Goal: Task Accomplishment & Management: Complete application form

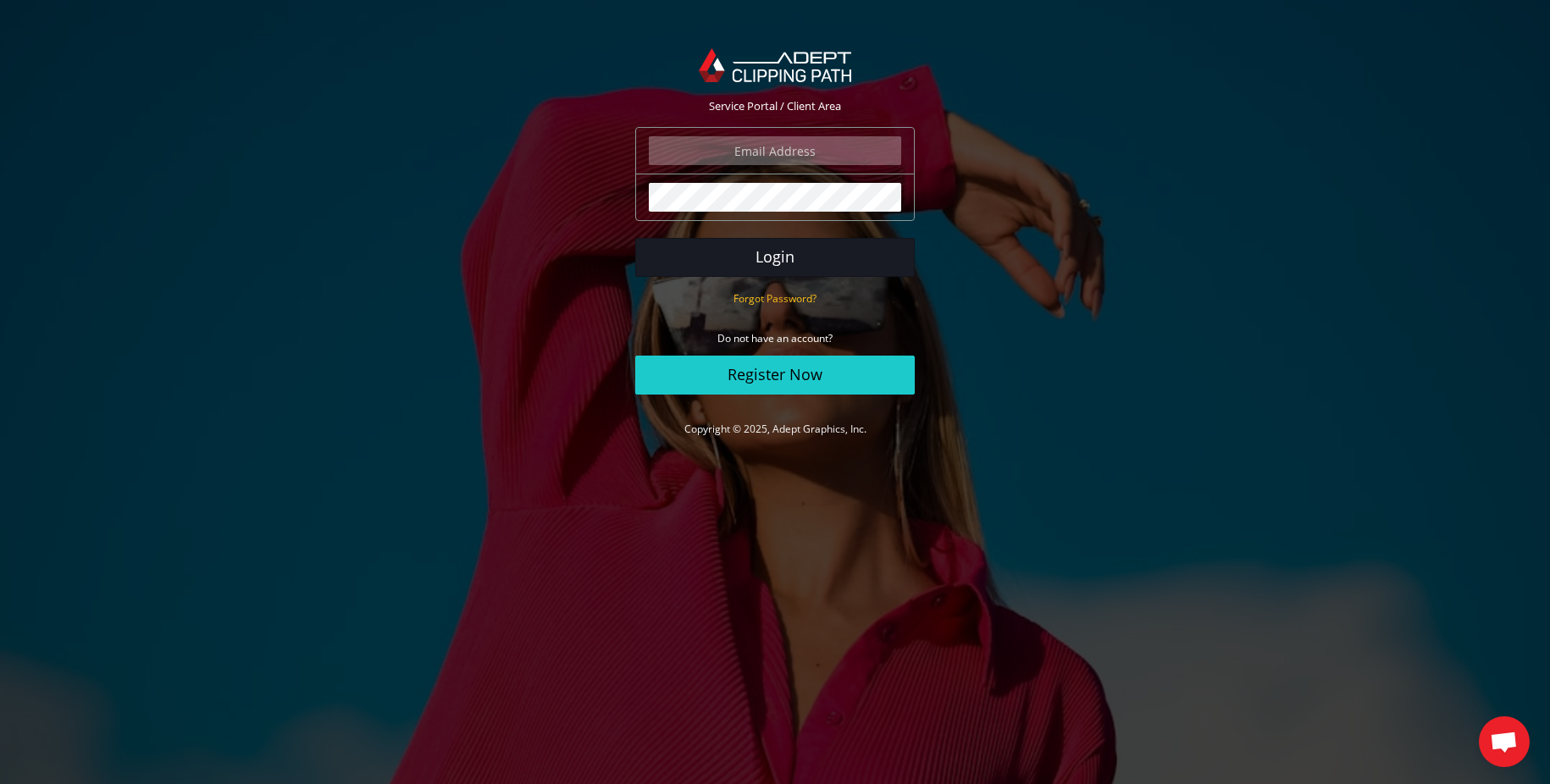
type input "ed@edwinmarcow.com"
click at [742, 258] on button "Login" at bounding box center [775, 257] width 279 height 39
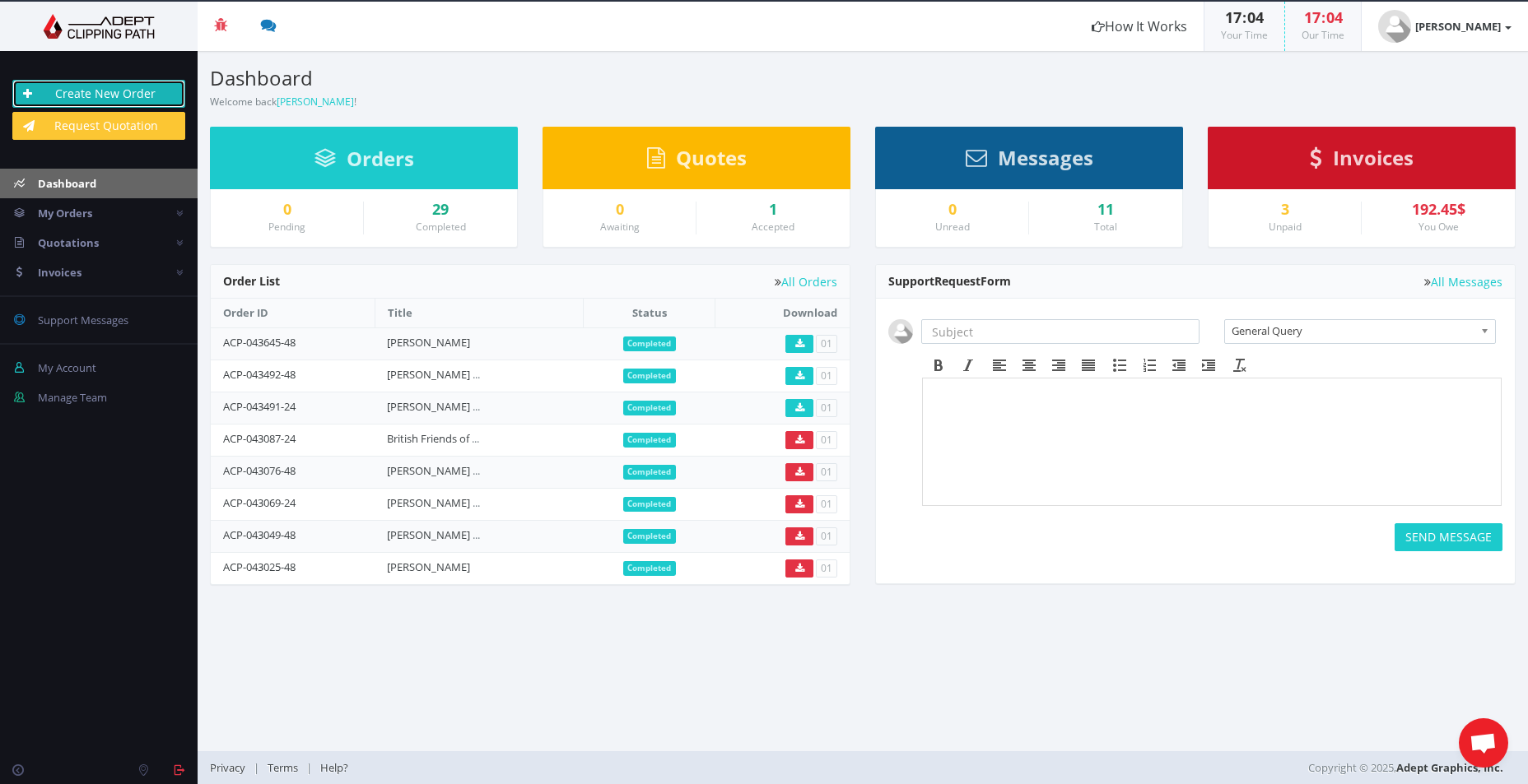
click at [91, 98] on link "Create New Order" at bounding box center [98, 94] width 173 height 28
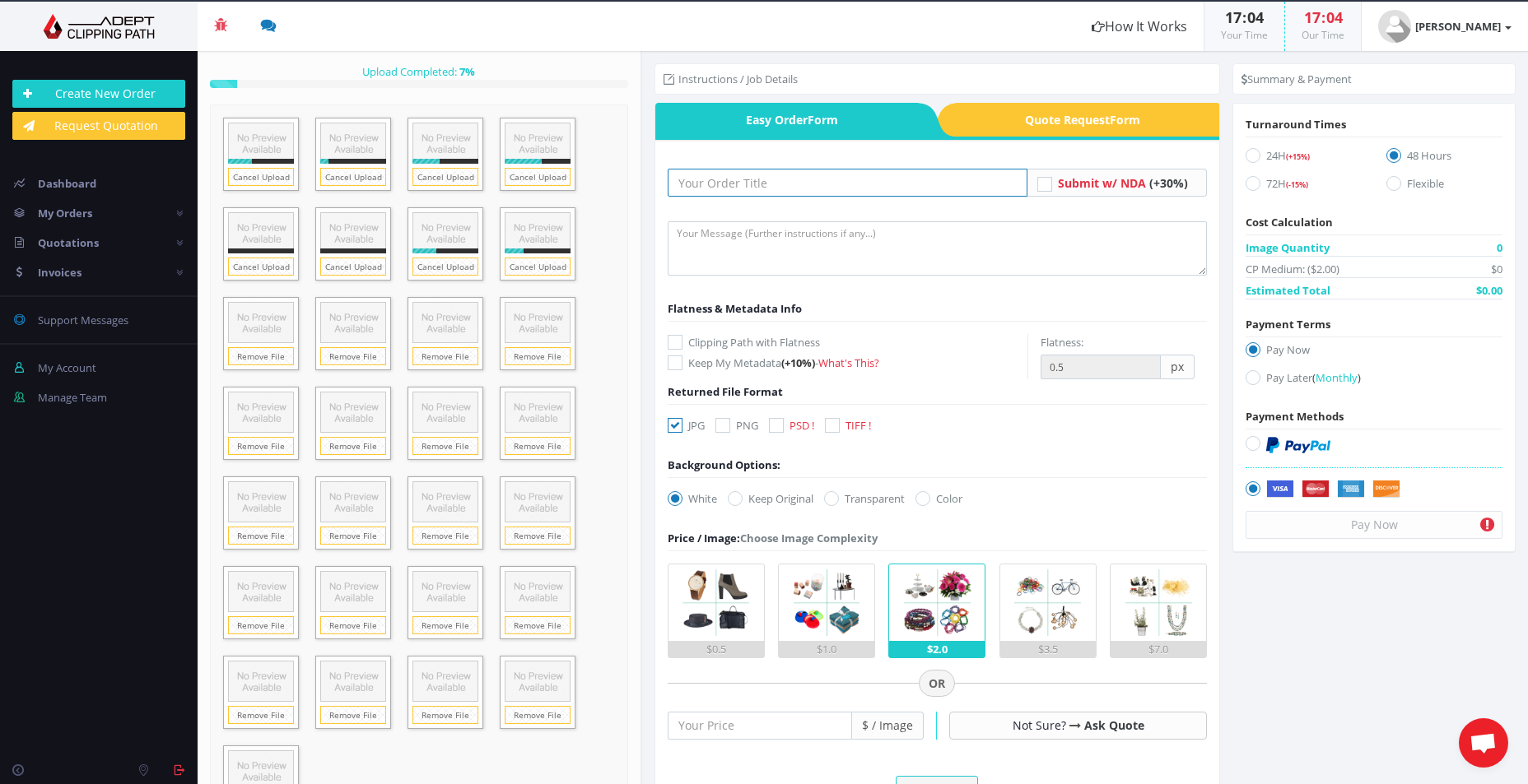
click at [724, 184] on input "text" at bounding box center [847, 183] width 360 height 28
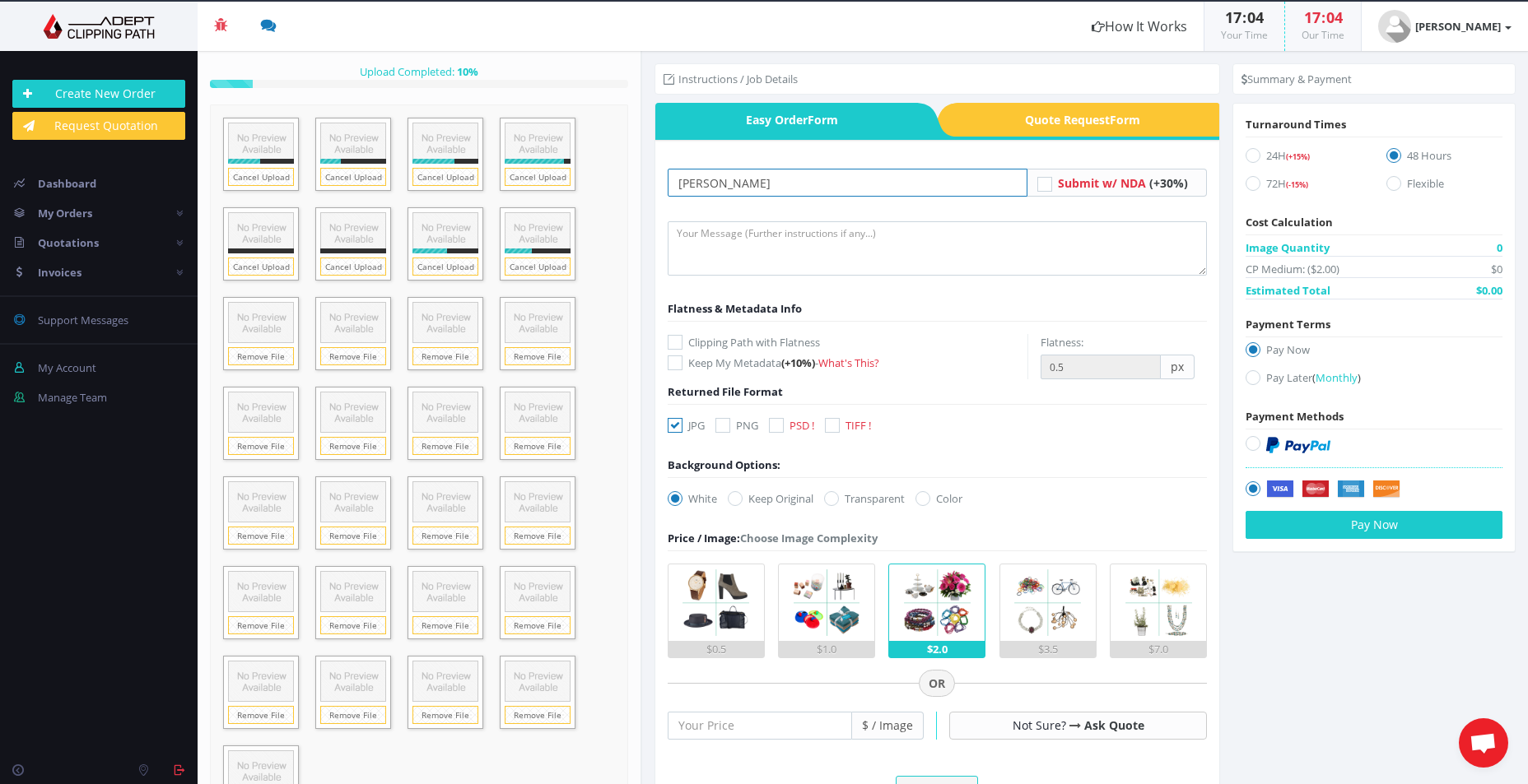
type input "[PERSON_NAME]"
click at [747, 248] on textarea at bounding box center [937, 248] width 540 height 54
click at [784, 427] on icon at bounding box center [776, 425] width 15 height 15
click at [784, 427] on input "PSD !" at bounding box center [778, 426] width 11 height 11
checkbox input "true"
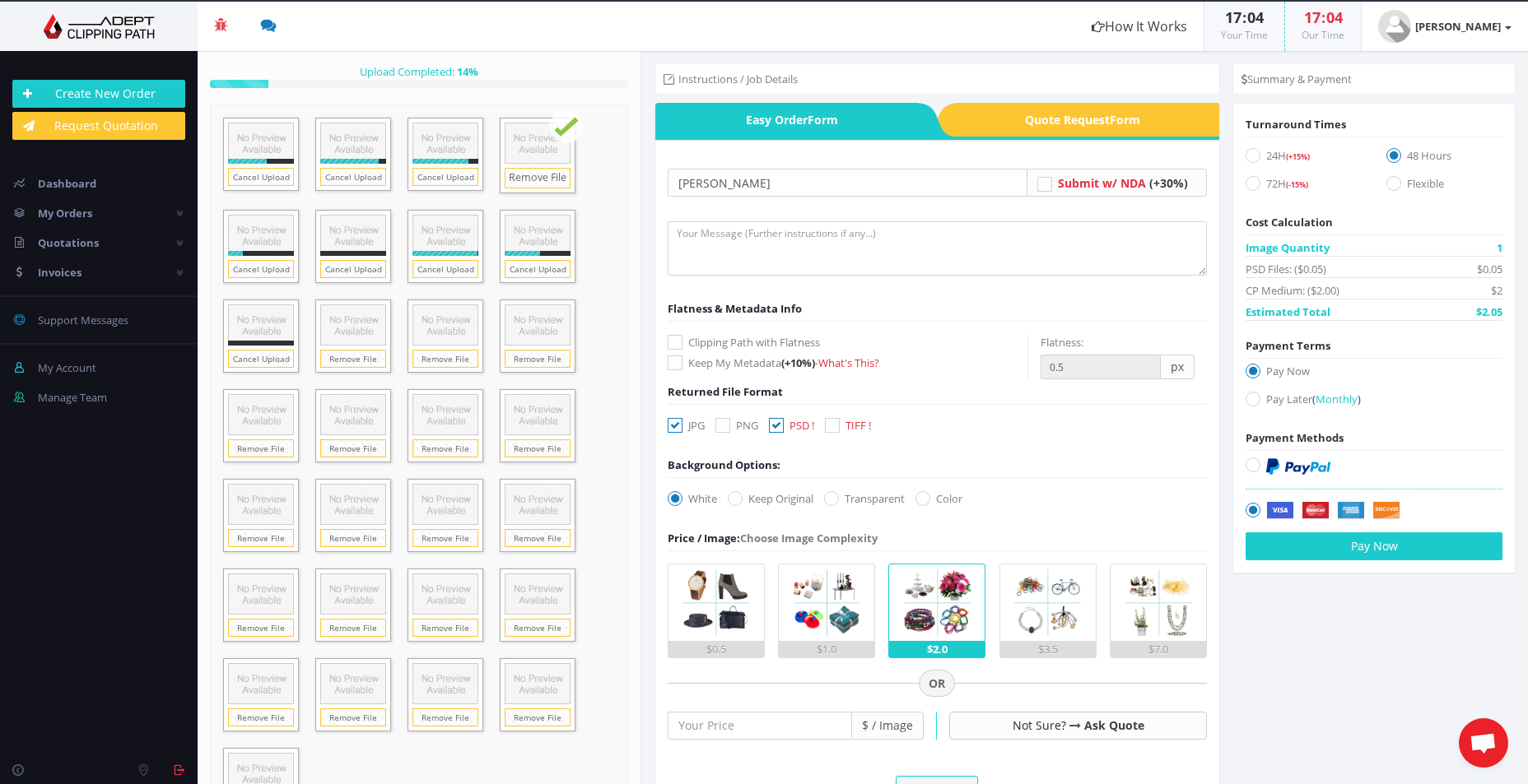
click at [675, 427] on icon at bounding box center [674, 425] width 15 height 15
click at [675, 427] on input "JPG" at bounding box center [677, 426] width 11 height 11
checkbox input "false"
click at [746, 498] on label "Keep Original" at bounding box center [770, 498] width 85 height 17
click at [743, 498] on input "Keep Original" at bounding box center [737, 499] width 11 height 11
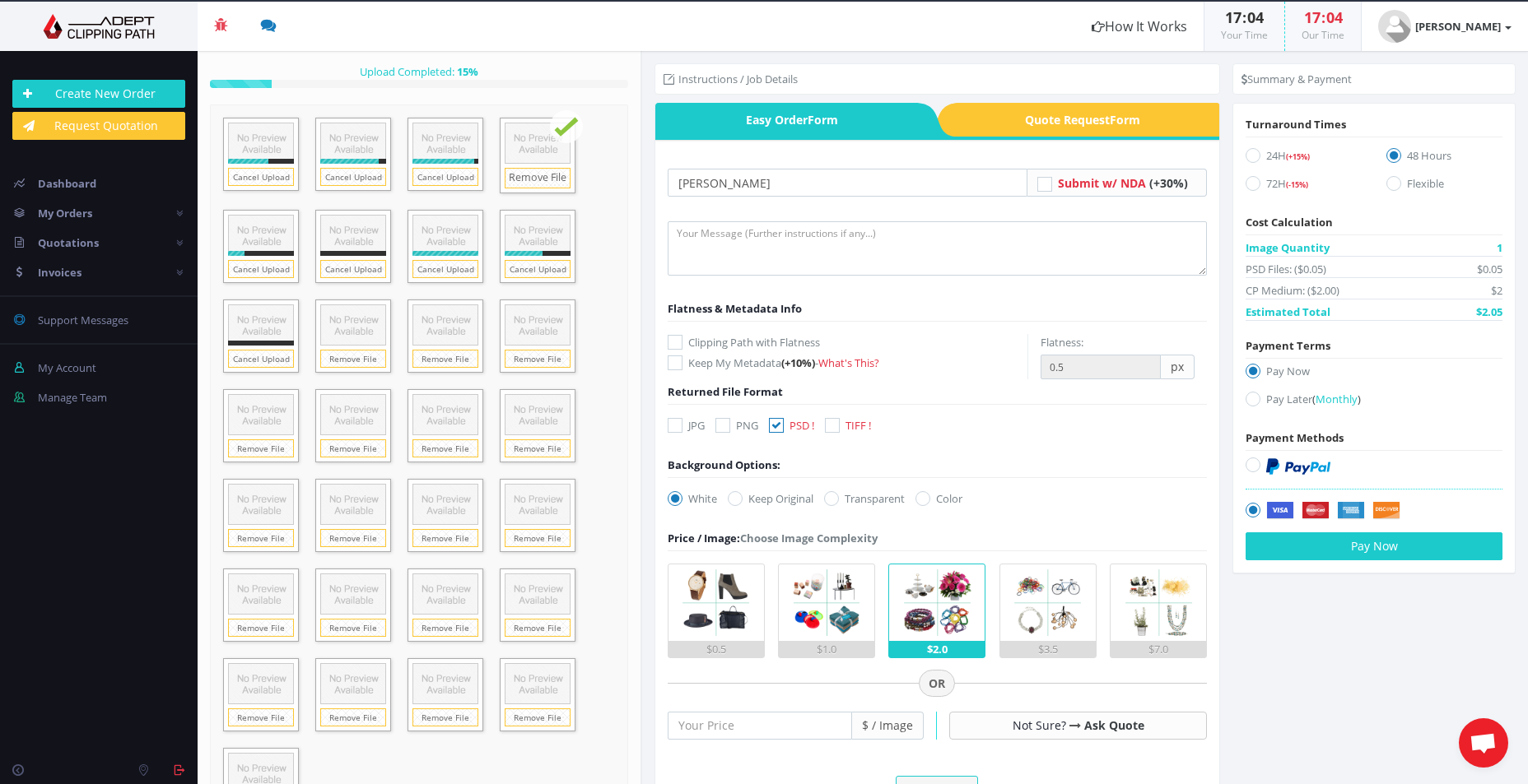
radio input "true"
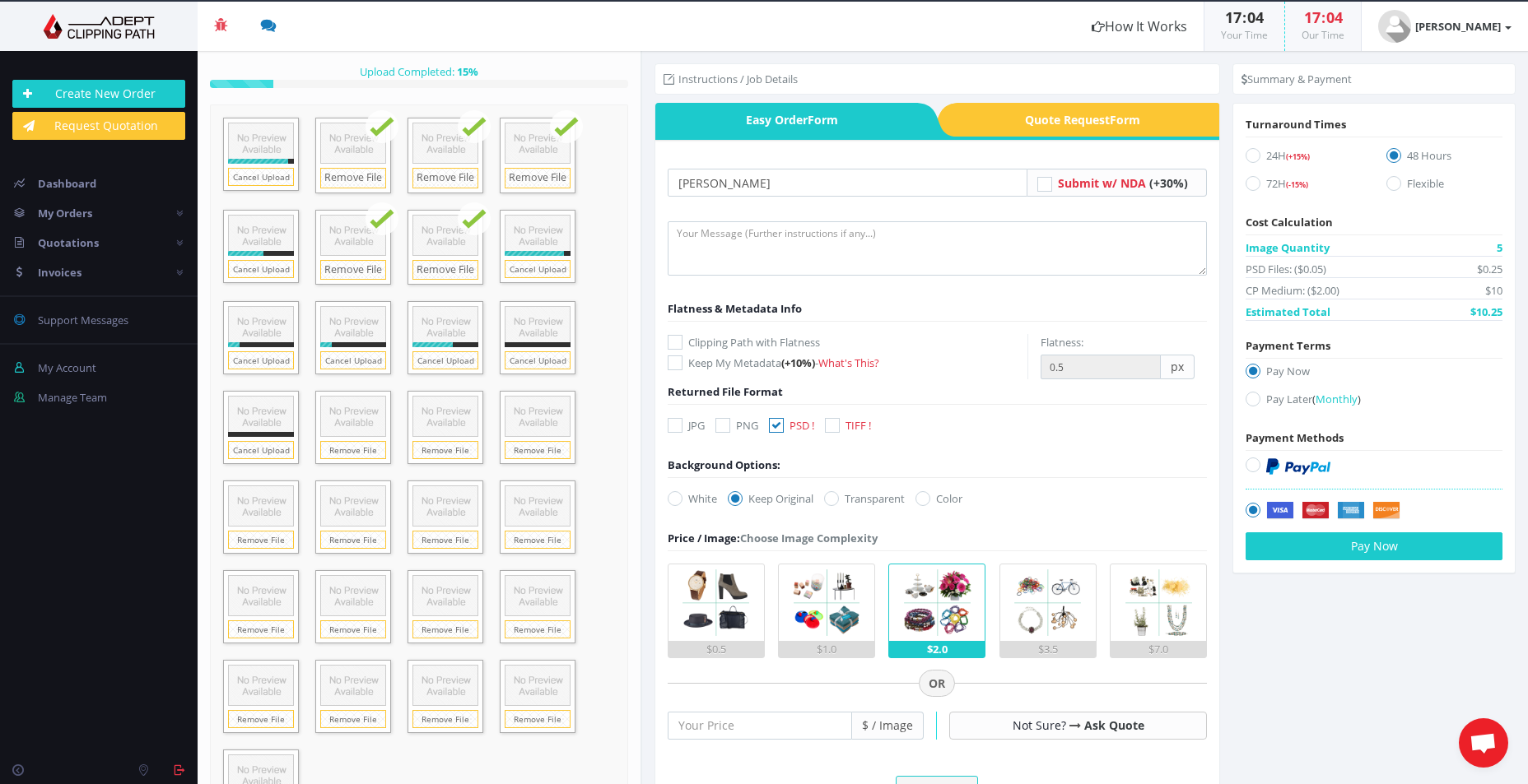
click at [1251, 155] on icon at bounding box center [1253, 155] width 15 height 15
click at [1251, 155] on input "24H (+15%)" at bounding box center [1255, 156] width 11 height 11
radio input "true"
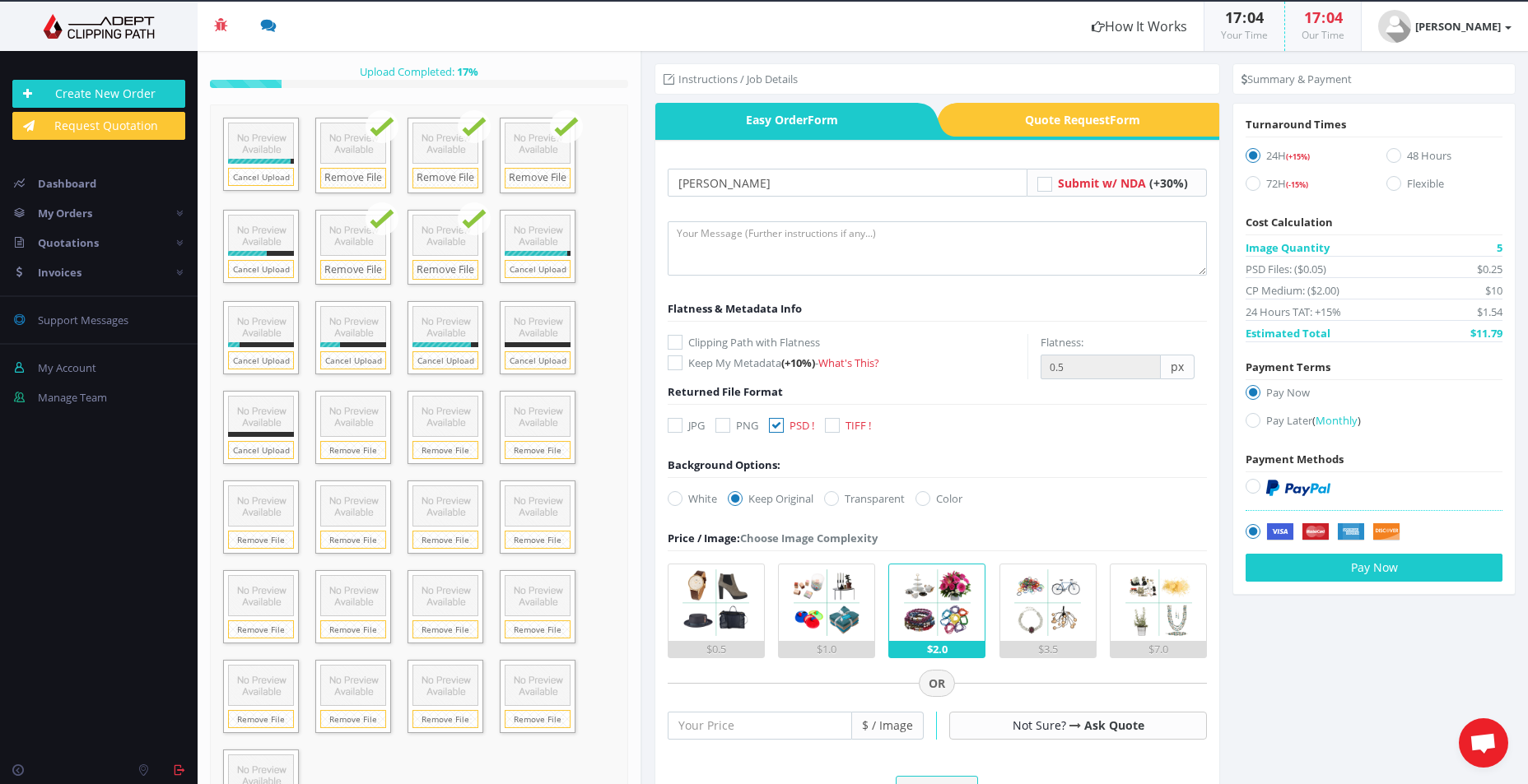
click at [779, 426] on icon at bounding box center [776, 425] width 15 height 15
click at [779, 426] on input "PSD !" at bounding box center [778, 426] width 11 height 11
checkbox input "false"
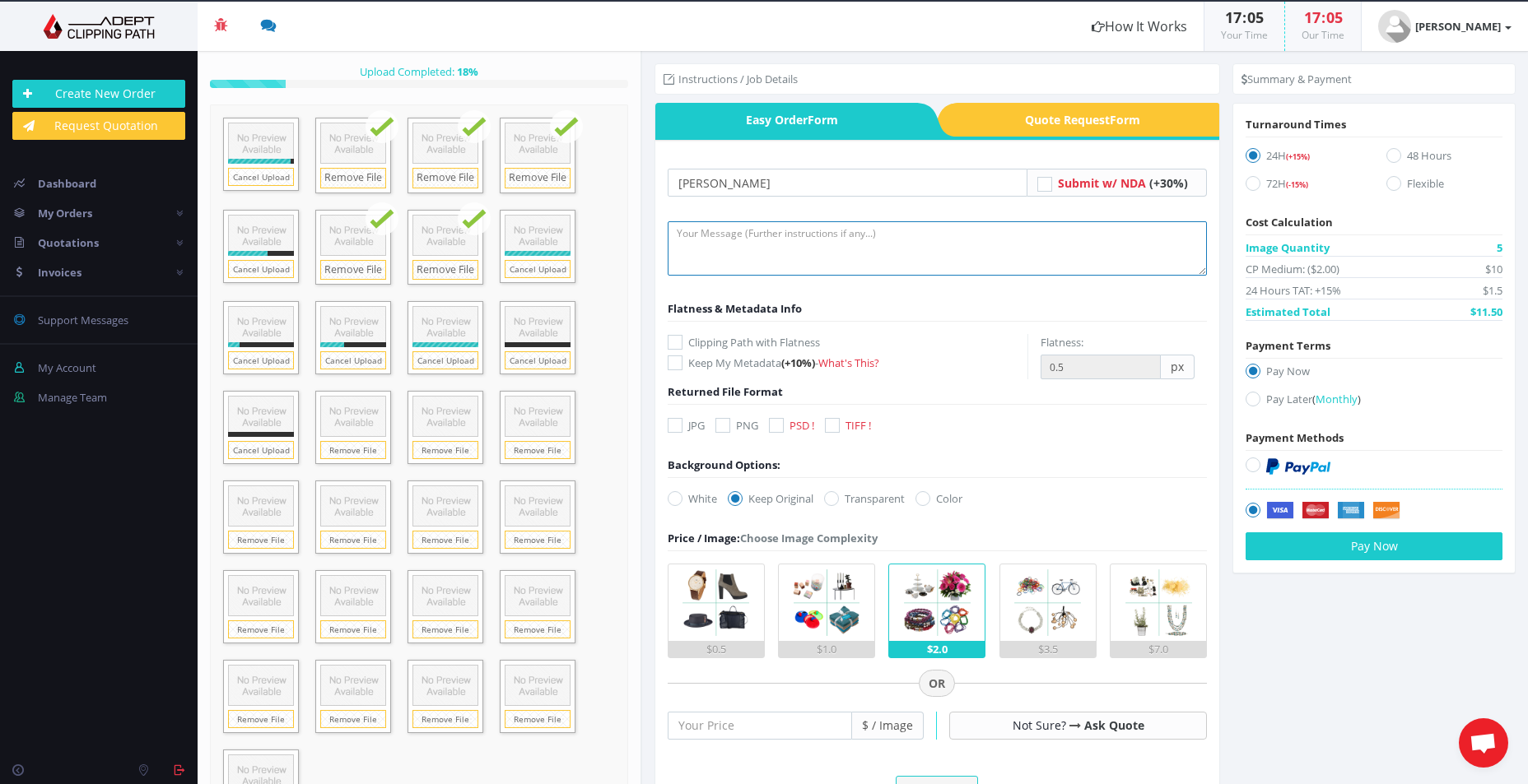
click at [763, 245] on textarea at bounding box center [937, 248] width 540 height 54
type textarea "P"
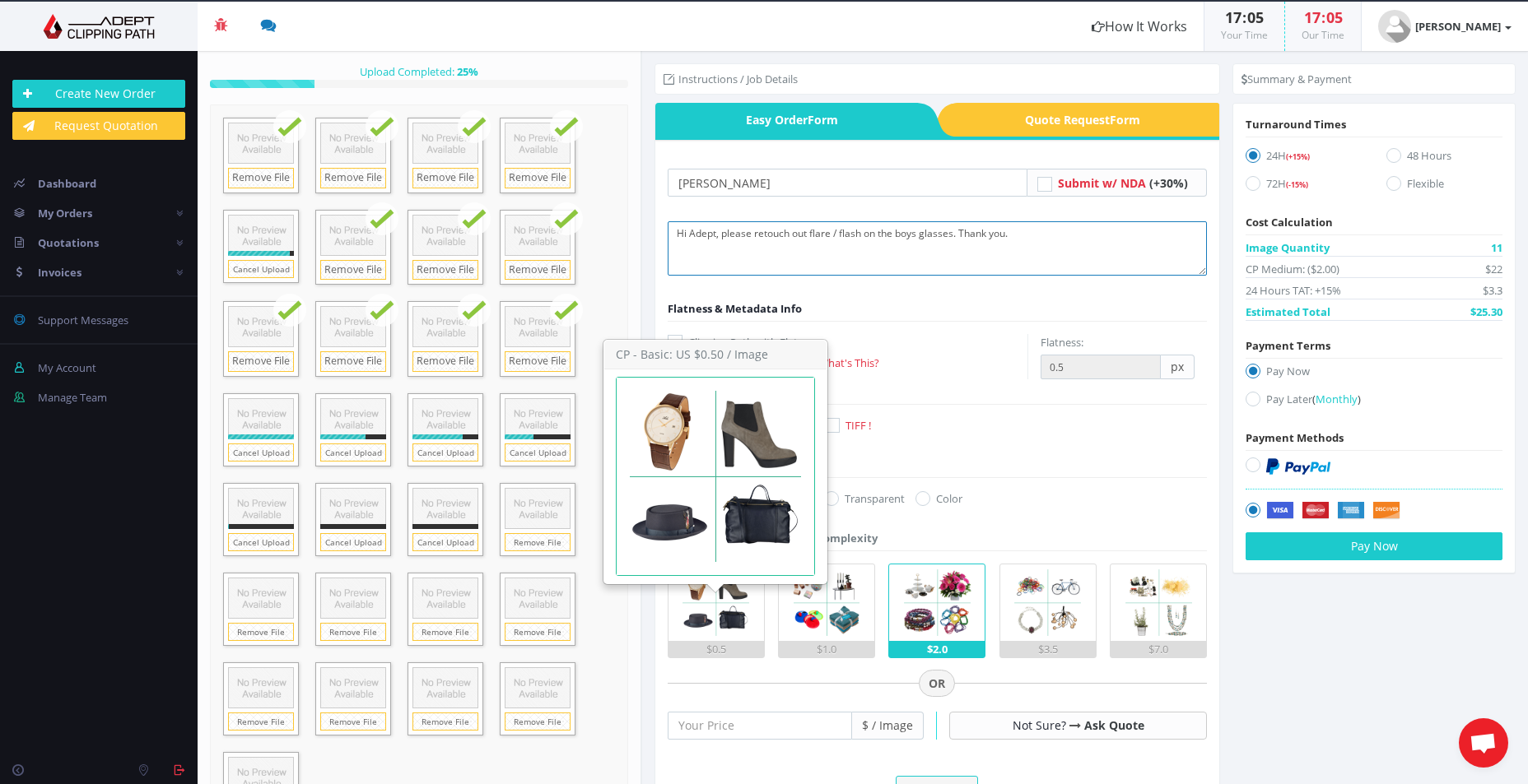
type textarea "Hi Adept, please retouch out flare / flash on the boys glasses. Thank you."
click at [736, 620] on img at bounding box center [716, 602] width 76 height 76
click at [0, 0] on input "$0.5" at bounding box center [0, 0] width 0 height 0
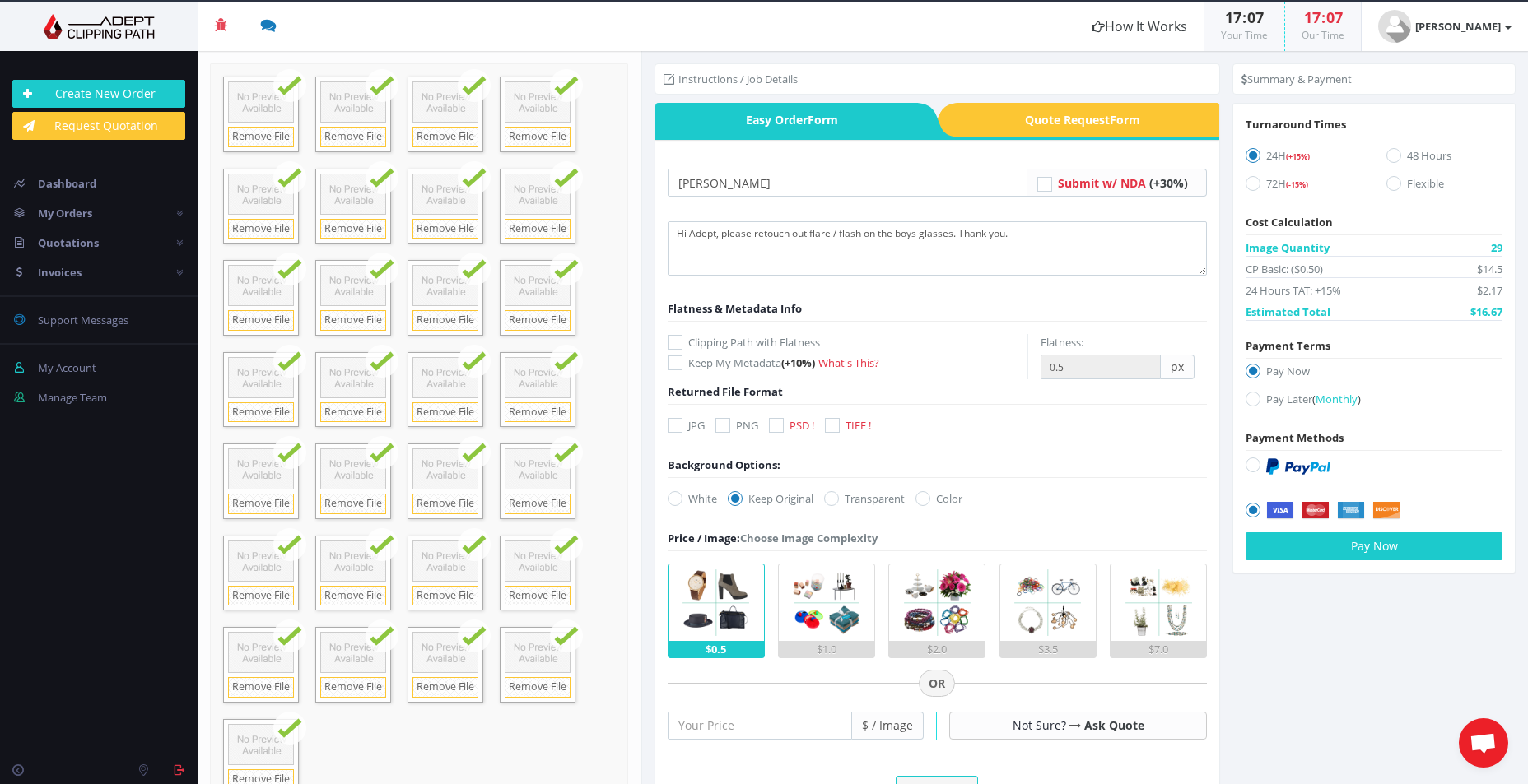
click at [673, 427] on icon at bounding box center [674, 425] width 15 height 15
click at [673, 427] on input "JPG" at bounding box center [677, 426] width 11 height 11
click at [674, 424] on icon at bounding box center [674, 425] width 15 height 15
click at [674, 424] on input "JPG" at bounding box center [677, 426] width 11 height 11
checkbox input "false"
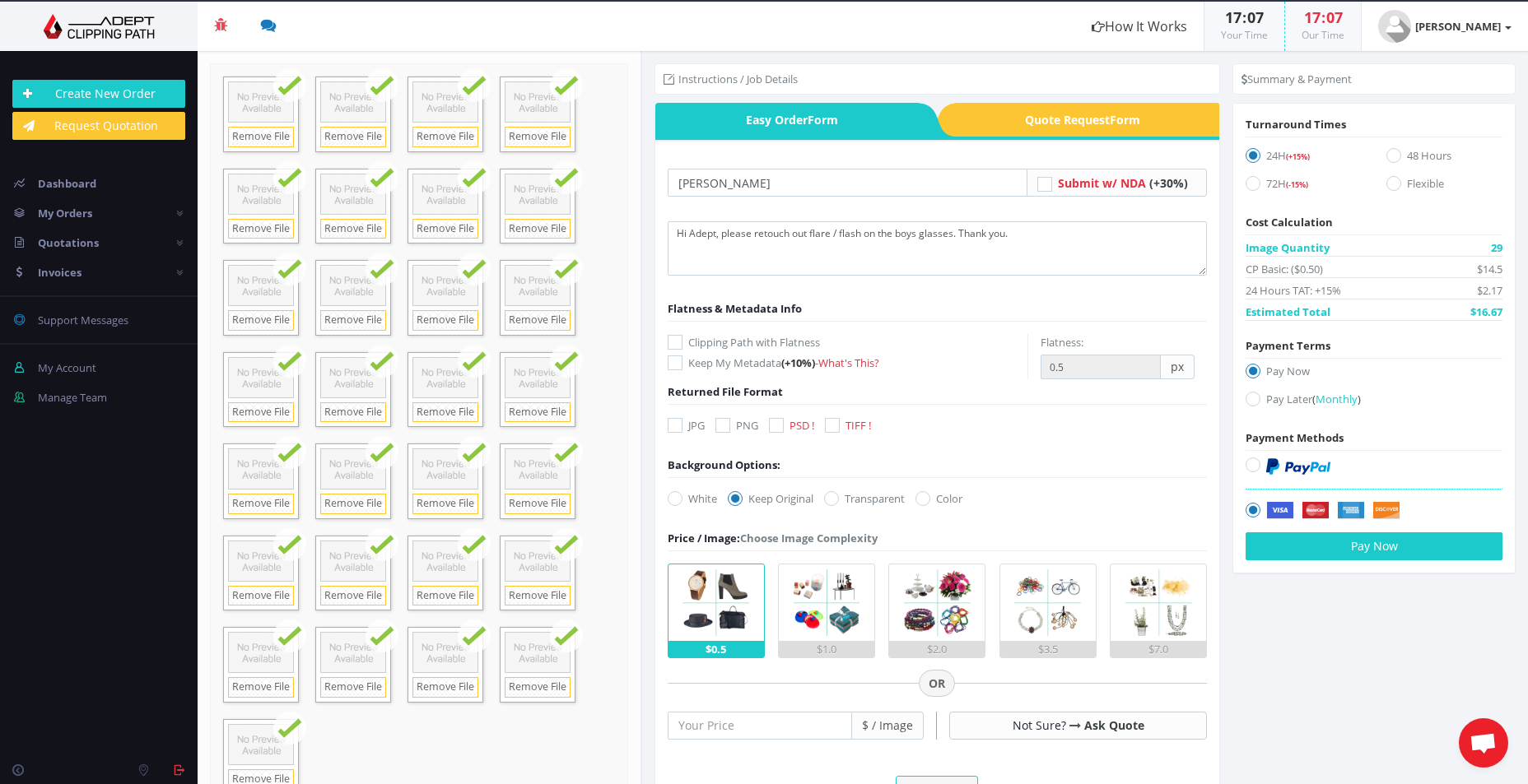
click at [780, 426] on icon at bounding box center [776, 425] width 15 height 15
click at [780, 426] on input "PSD !" at bounding box center [778, 426] width 11 height 11
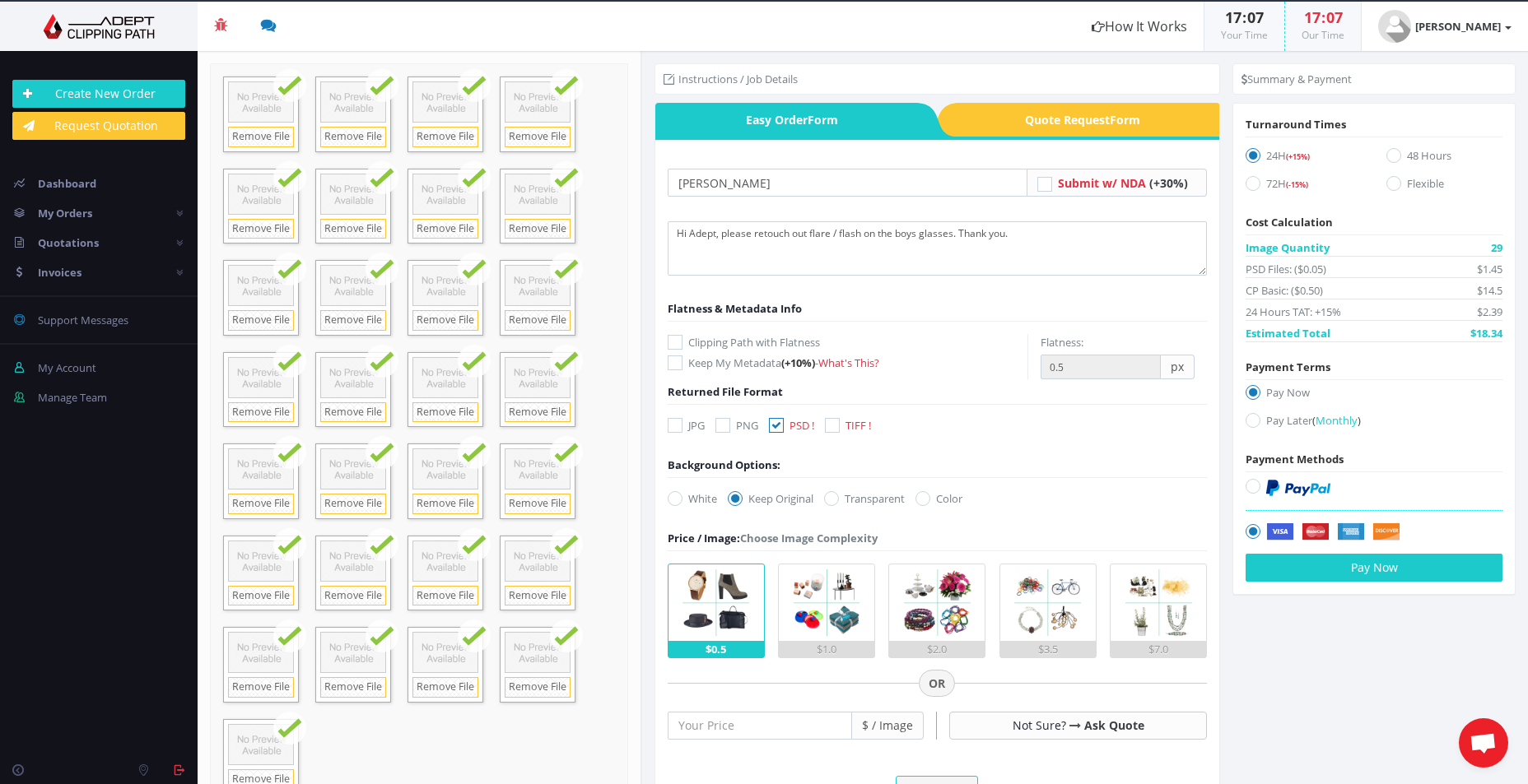
click at [780, 426] on icon at bounding box center [776, 425] width 15 height 15
click at [780, 426] on input "PSD !" at bounding box center [778, 426] width 11 height 11
checkbox input "false"
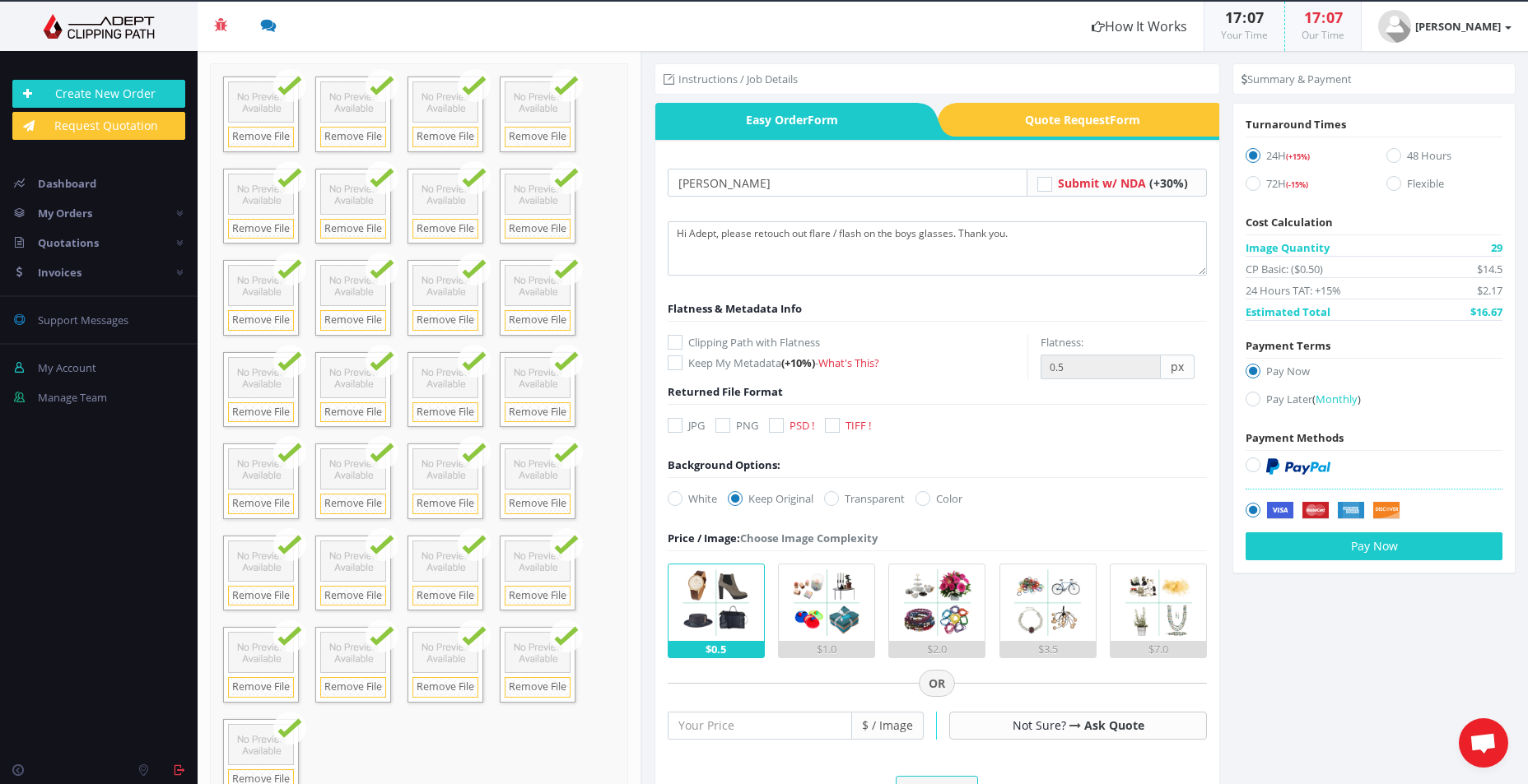
click at [675, 427] on icon at bounding box center [674, 425] width 15 height 15
click at [675, 427] on input "JPG" at bounding box center [677, 426] width 11 height 11
click at [678, 424] on icon at bounding box center [674, 425] width 15 height 15
click at [678, 424] on input "JPG" at bounding box center [677, 426] width 11 height 11
checkbox input "false"
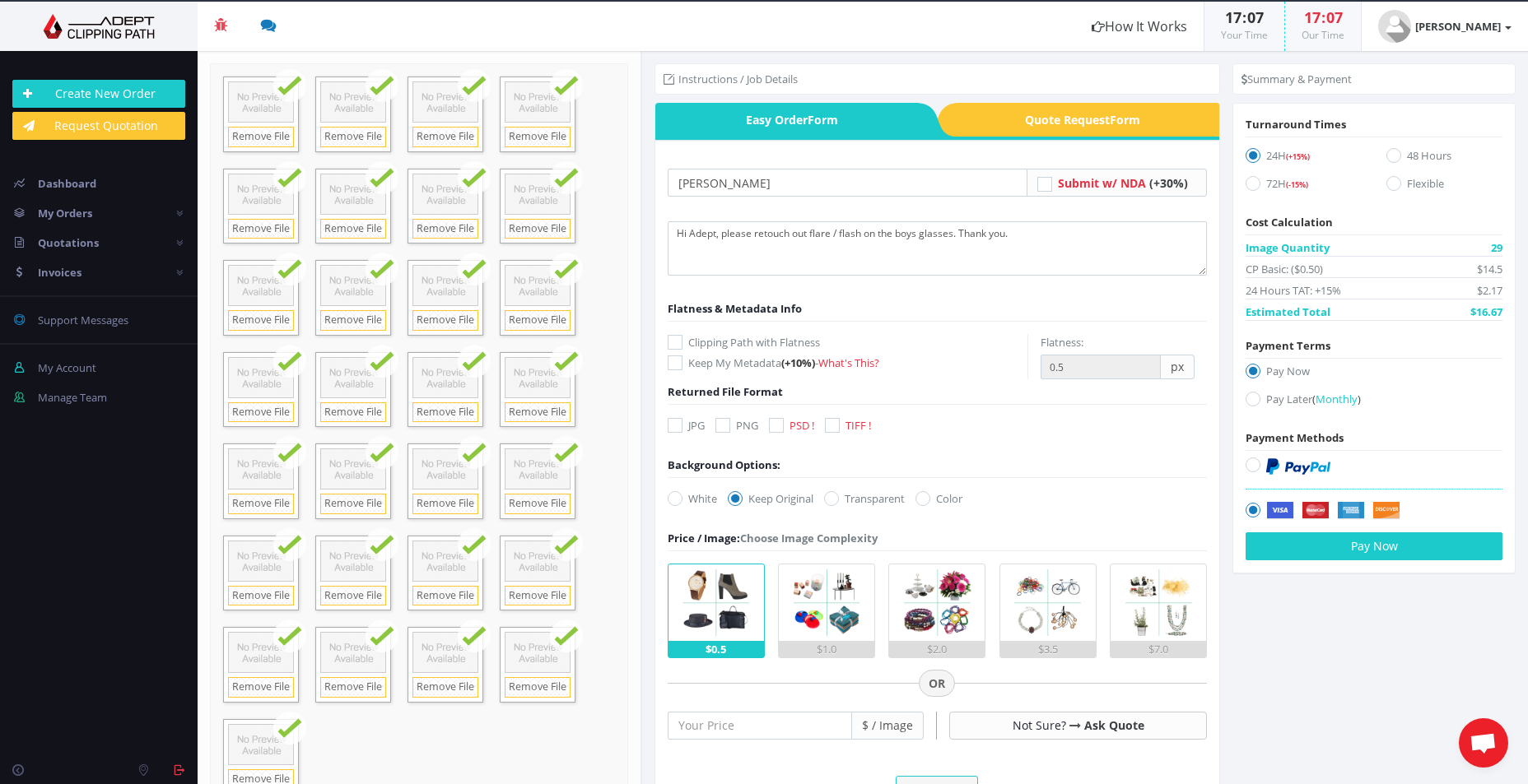
click at [775, 427] on icon at bounding box center [776, 425] width 15 height 15
click at [775, 427] on input "PSD !" at bounding box center [778, 426] width 11 height 11
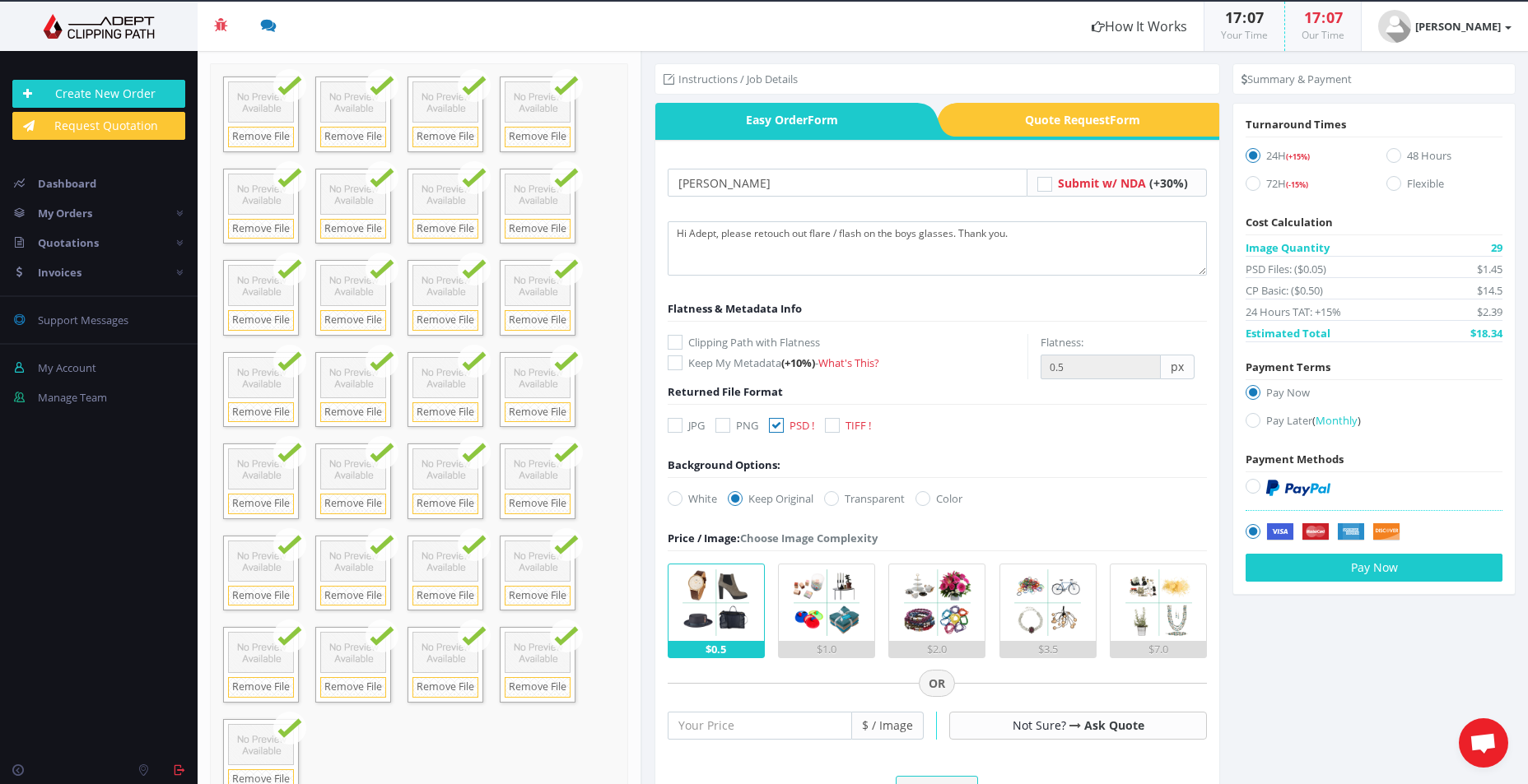
click at [775, 427] on icon at bounding box center [776, 425] width 15 height 15
click at [775, 427] on input "PSD !" at bounding box center [778, 426] width 11 height 11
checkbox input "false"
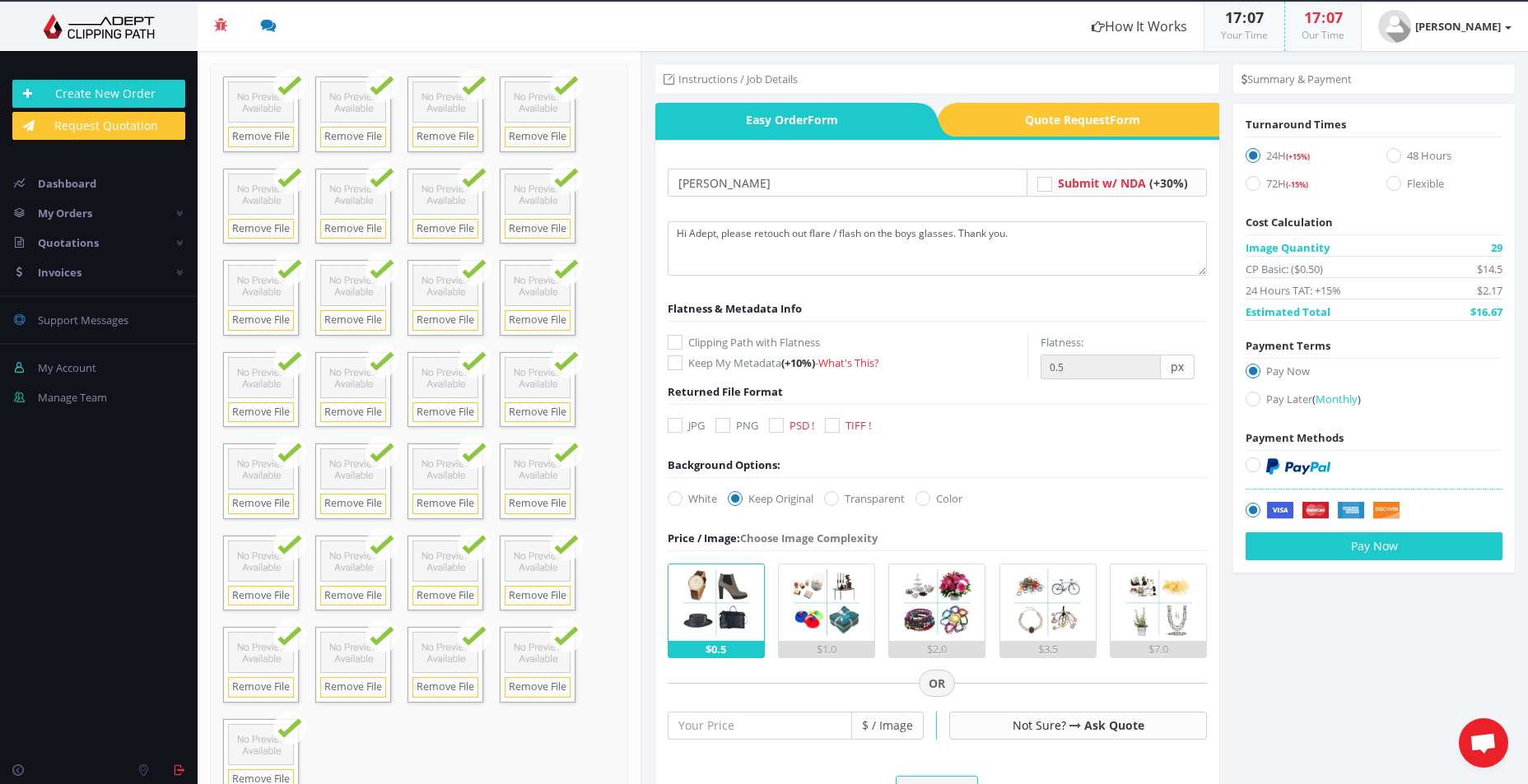
click at [684, 427] on label "JPG" at bounding box center [686, 425] width 37 height 17
click at [682, 427] on input "JPG" at bounding box center [677, 426] width 11 height 11
checkbox input "true"
click at [1248, 403] on icon at bounding box center [1253, 399] width 15 height 15
click at [1249, 403] on input "Pay Later ( Monthly )" at bounding box center [1255, 399] width 11 height 11
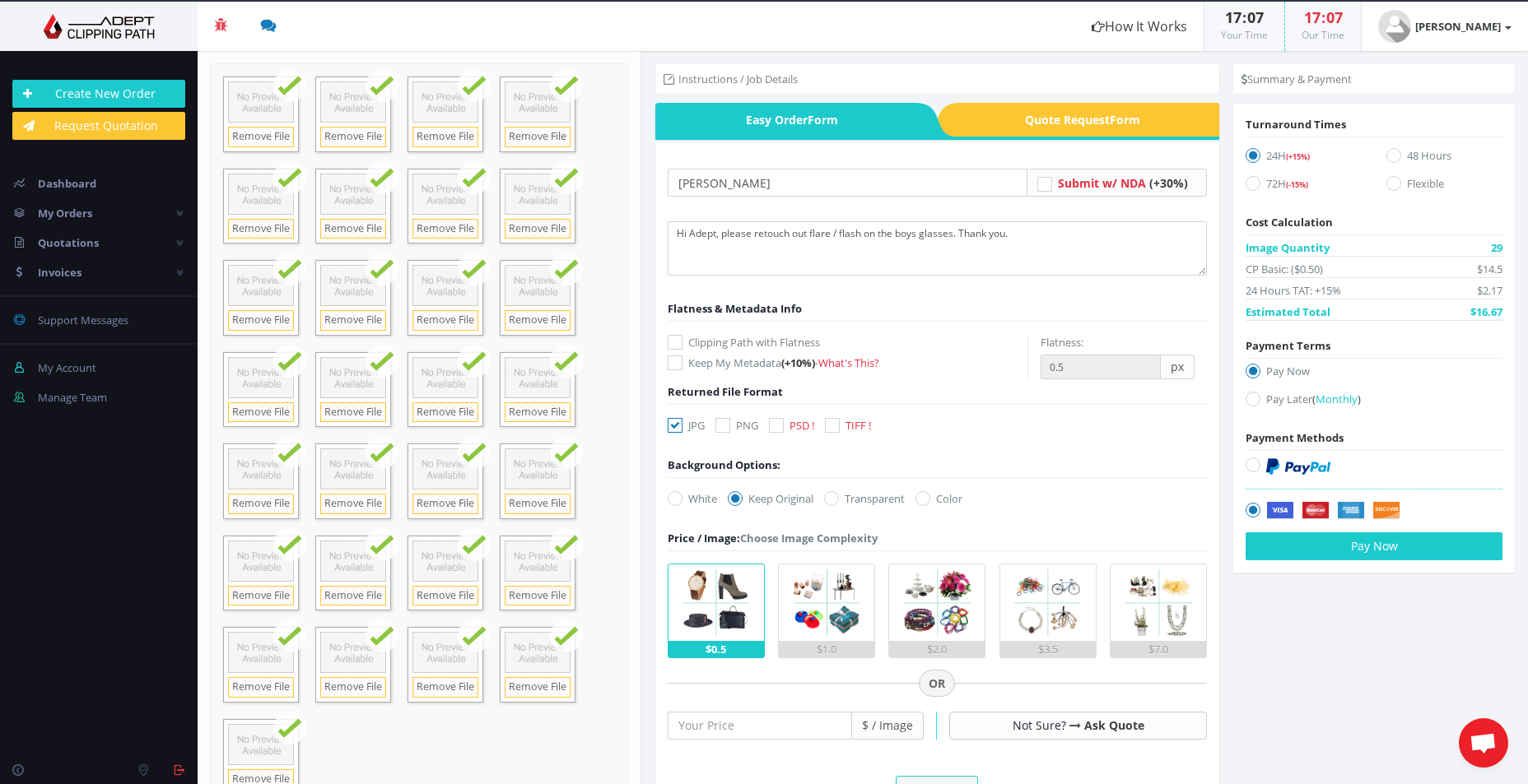
radio input "true"
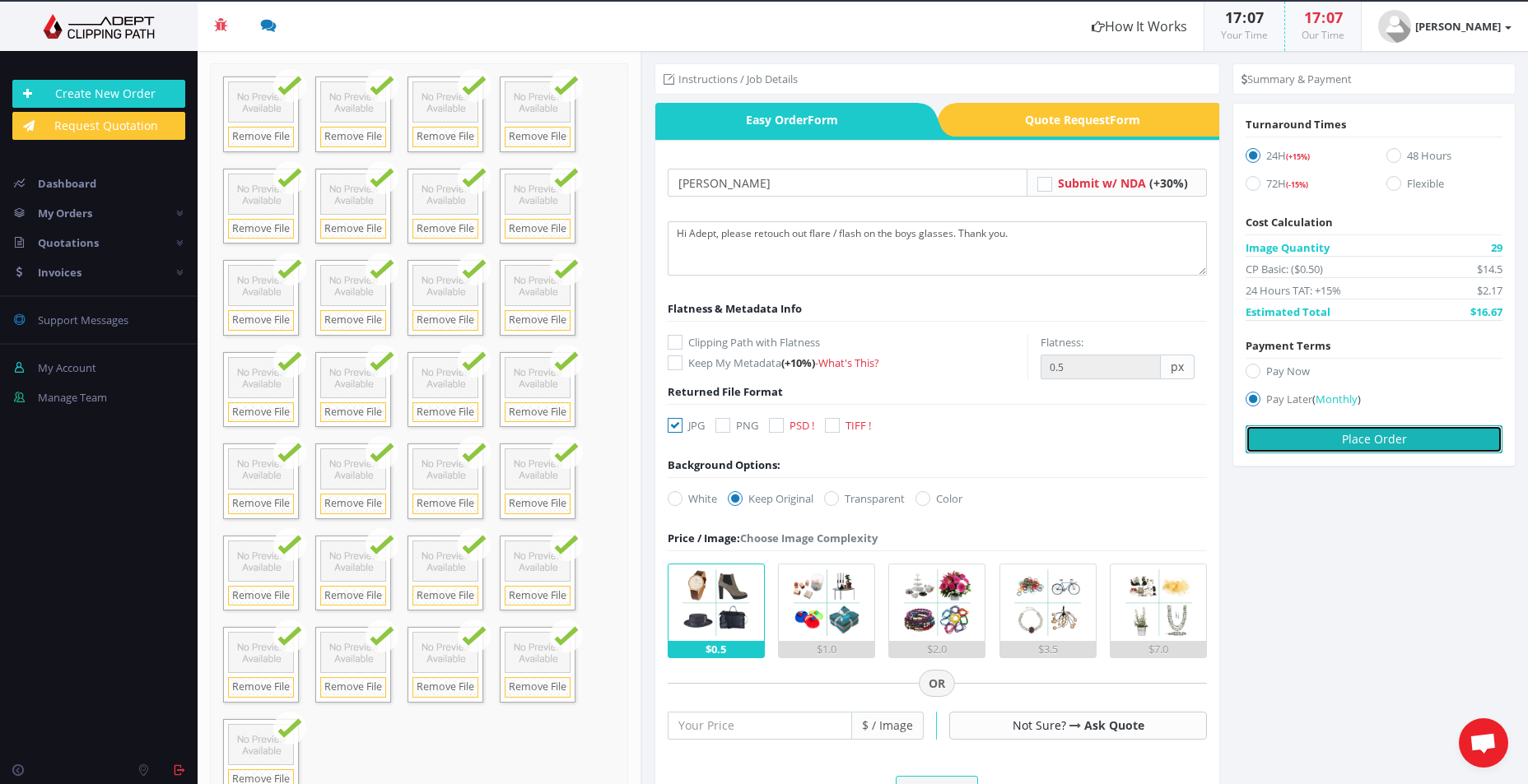
click at [1334, 448] on button "Place Order" at bounding box center [1374, 440] width 256 height 28
